Goal: Find specific page/section: Find specific page/section

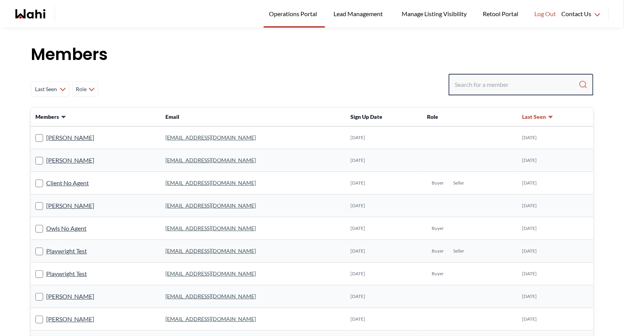
click at [467, 85] on input "Search input" at bounding box center [517, 85] width 124 height 14
type input "[PERSON_NAME]"
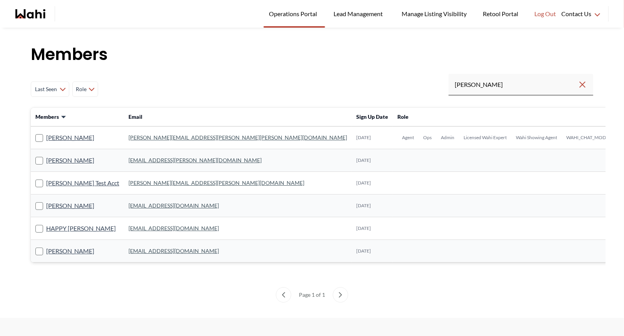
click at [144, 139] on link "[PERSON_NAME][EMAIL_ADDRESS][PERSON_NAME][PERSON_NAME][DOMAIN_NAME]" at bounding box center [238, 137] width 219 height 7
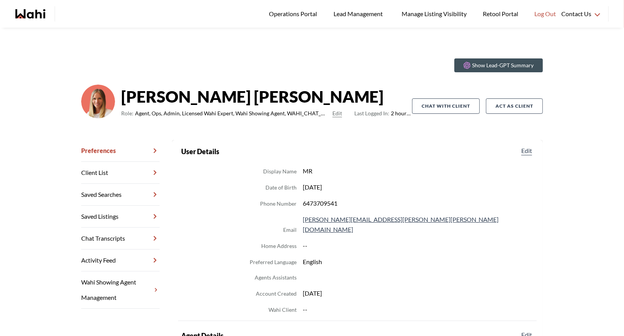
click at [119, 241] on link "Chat Transcripts" at bounding box center [120, 239] width 78 height 22
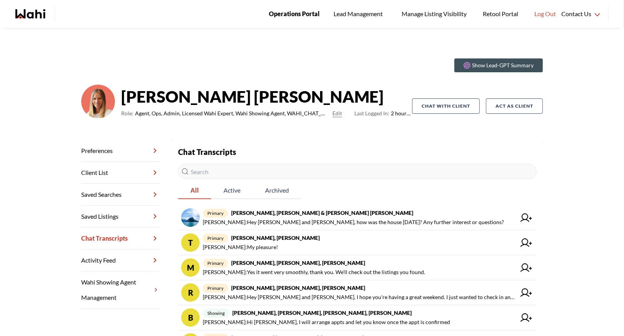
click at [288, 11] on span "Operations Portal" at bounding box center [294, 14] width 51 height 10
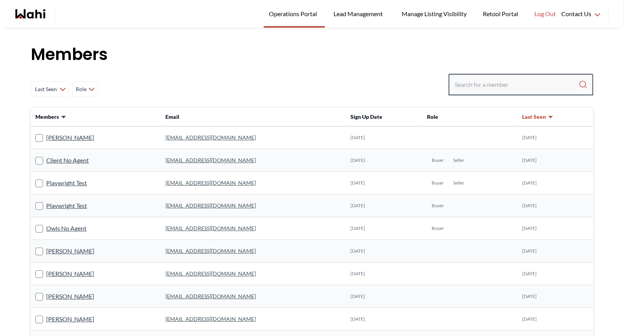
click at [464, 86] on input "Search input" at bounding box center [517, 85] width 124 height 14
type input "behnam"
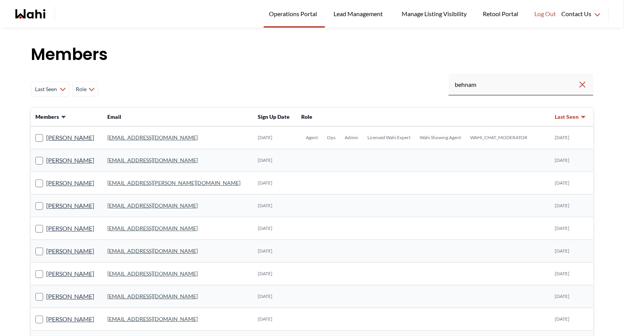
click at [145, 138] on link "behnam.fazili@wahi.com" at bounding box center [152, 137] width 90 height 7
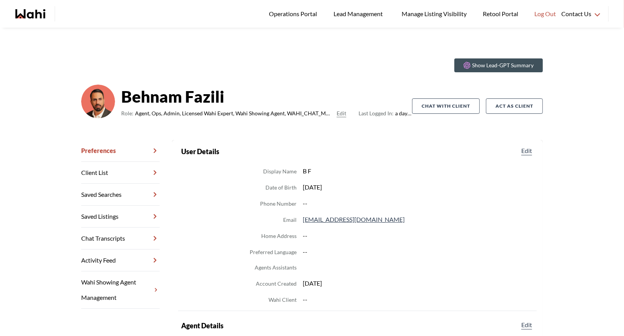
click at [116, 240] on link "Chat Transcripts" at bounding box center [120, 239] width 78 height 22
